Goal: Use online tool/utility: Utilize a website feature to perform a specific function

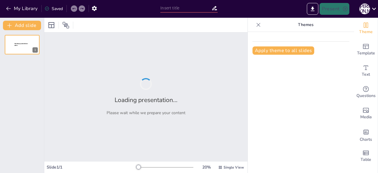
type input "Творчий шлях: Аналіз твору «Звіздарі» [PERSON_NAME]"
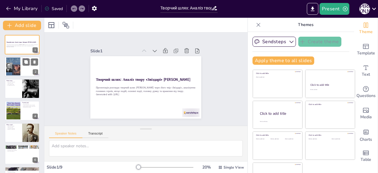
click at [18, 70] on div at bounding box center [13, 67] width 24 height 18
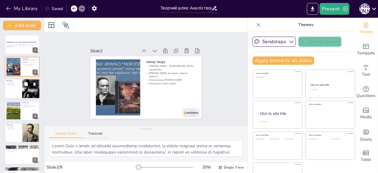
click at [13, 85] on p "Дослідження всесвіту" at bounding box center [13, 84] width 14 height 1
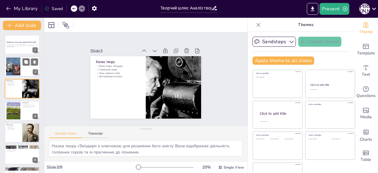
drag, startPoint x: 19, startPoint y: 66, endPoint x: 14, endPoint y: 68, distance: 5.2
click at [13, 68] on div at bounding box center [13, 67] width 24 height 18
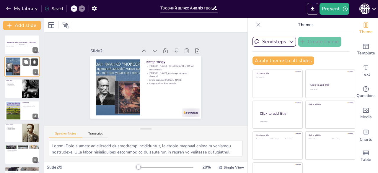
click at [36, 60] on icon at bounding box center [34, 62] width 4 height 4
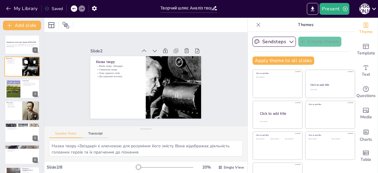
click at [25, 63] on icon at bounding box center [26, 62] width 4 height 4
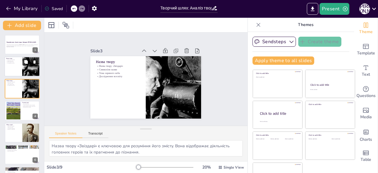
click at [25, 63] on icon at bounding box center [26, 62] width 4 height 4
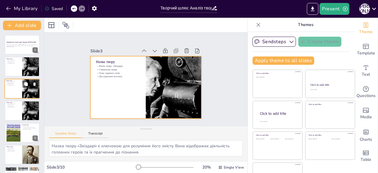
click at [20, 89] on div at bounding box center [21, 89] width 35 height 20
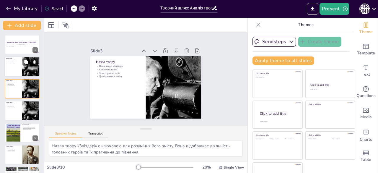
click at [34, 62] on icon at bounding box center [34, 62] width 2 height 3
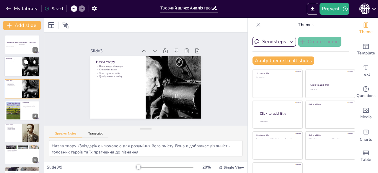
click at [35, 62] on icon at bounding box center [34, 62] width 2 height 3
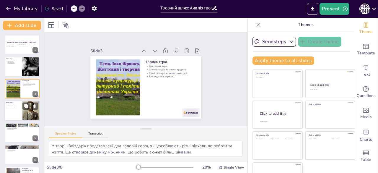
click at [7, 108] on div at bounding box center [21, 110] width 35 height 20
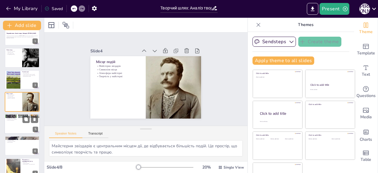
click at [17, 126] on div at bounding box center [21, 124] width 35 height 20
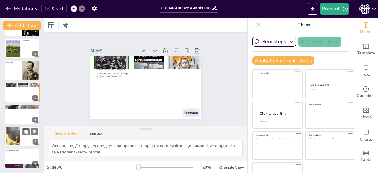
scroll to position [17, 0]
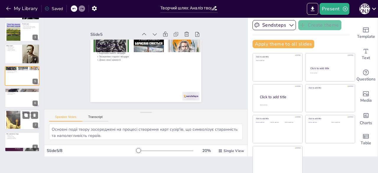
click at [19, 117] on div at bounding box center [13, 120] width 34 height 18
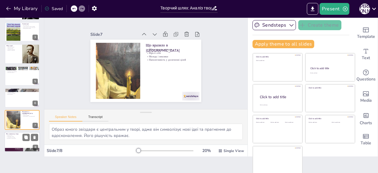
click at [19, 140] on div at bounding box center [21, 142] width 35 height 20
type textarea "Твір «Звіздарі» є цікавим, адже він порушує важливі питання про взаємоповагу та…"
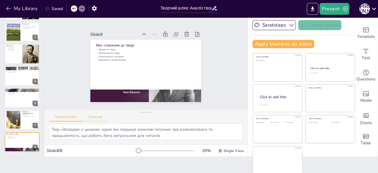
click at [94, 117] on button "Transcript" at bounding box center [95, 118] width 26 height 6
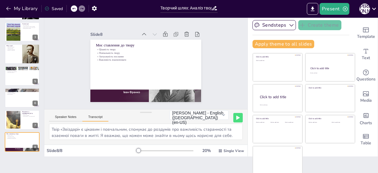
click at [94, 117] on button "Transcript" at bounding box center [95, 118] width 26 height 6
